Goal: Check status

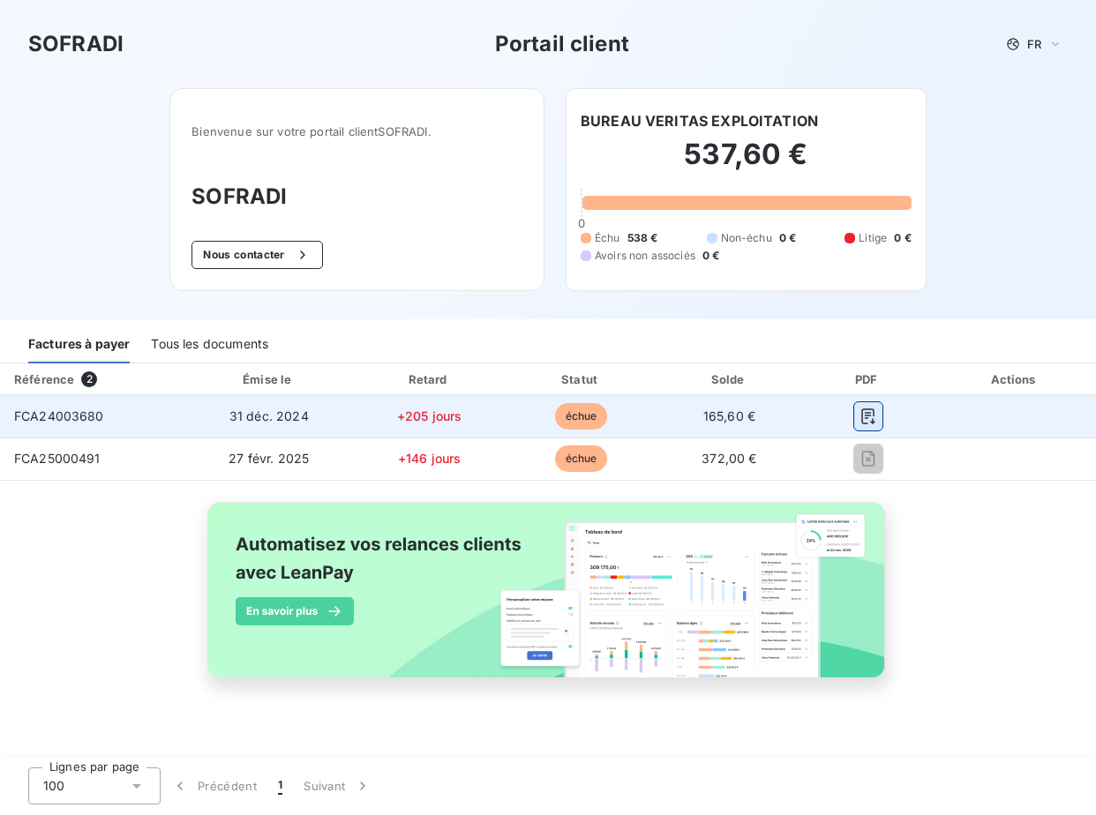
click at [866, 425] on button "button" at bounding box center [868, 416] width 28 height 28
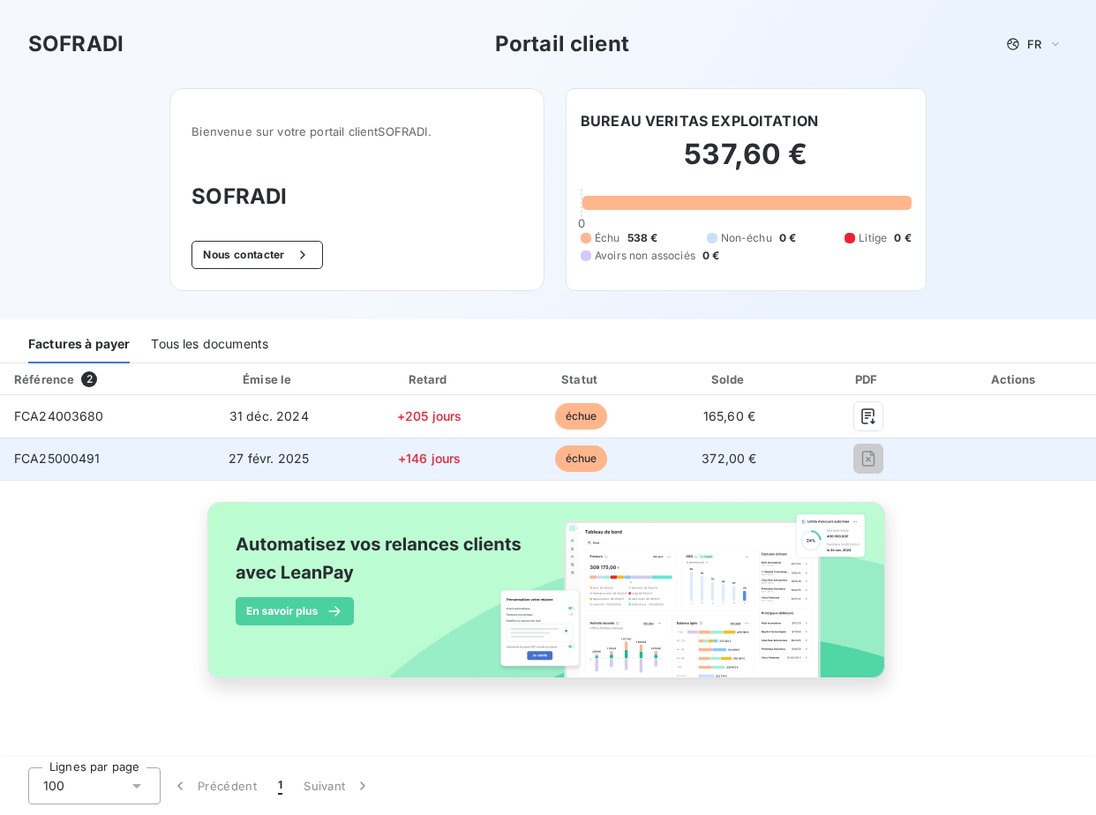
drag, startPoint x: 578, startPoint y: 468, endPoint x: 535, endPoint y: 460, distance: 44.0
click at [576, 468] on span "échue" at bounding box center [581, 459] width 53 height 26
click at [432, 479] on td "+146 jours" at bounding box center [430, 459] width 154 height 42
drag, startPoint x: 103, startPoint y: 456, endPoint x: 10, endPoint y: 454, distance: 93.5
click at [10, 454] on td "FCA25000491" at bounding box center [92, 459] width 185 height 42
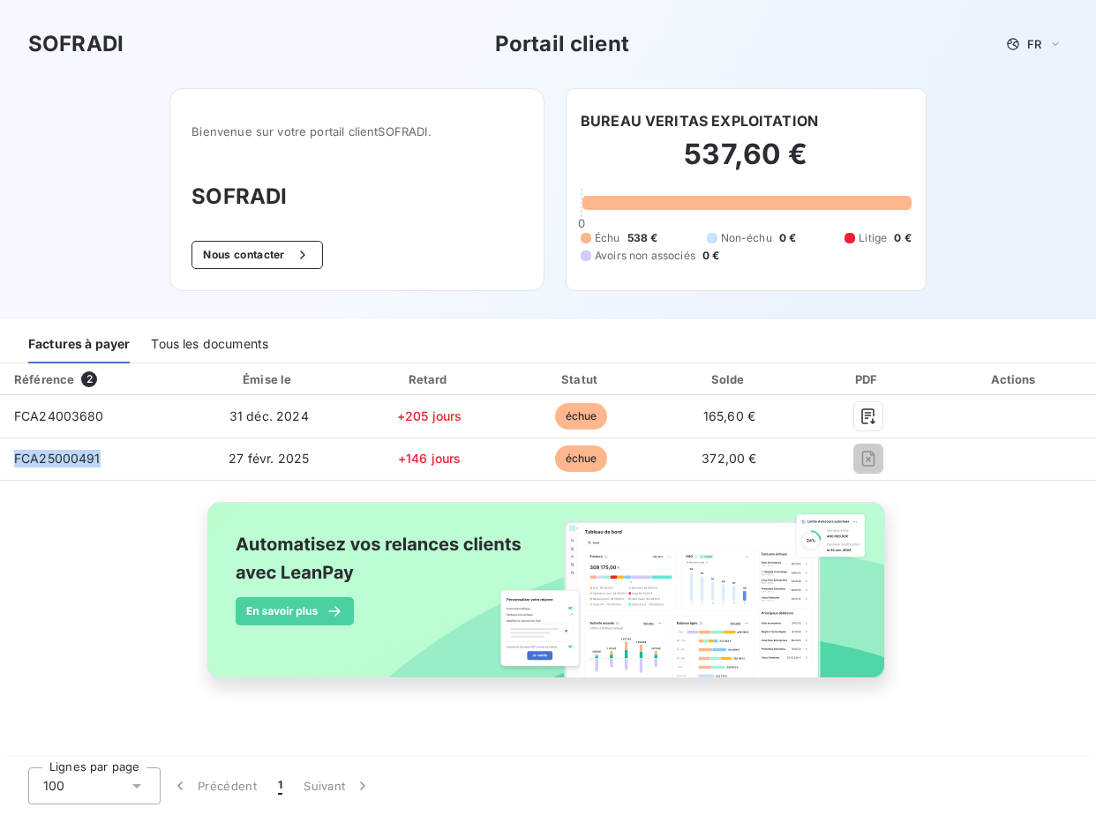
copy span "FCA25000491"
click at [185, 342] on div "Tous les documents" at bounding box center [209, 344] width 117 height 37
